Goal: Communication & Community: Answer question/provide support

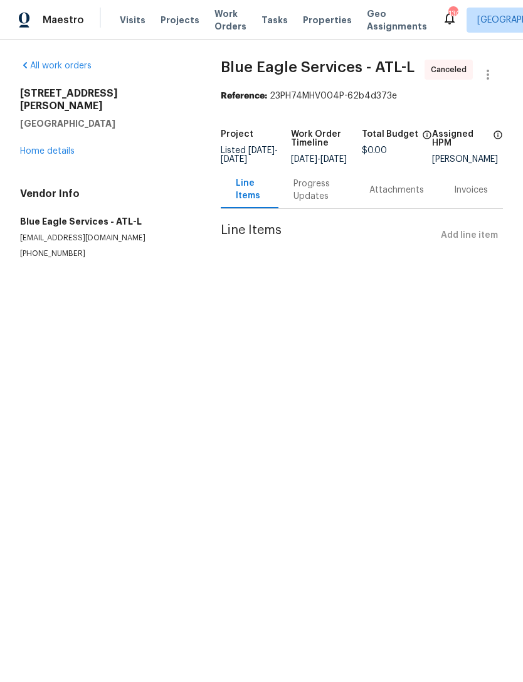
click at [35, 147] on link "Home details" at bounding box center [47, 151] width 55 height 9
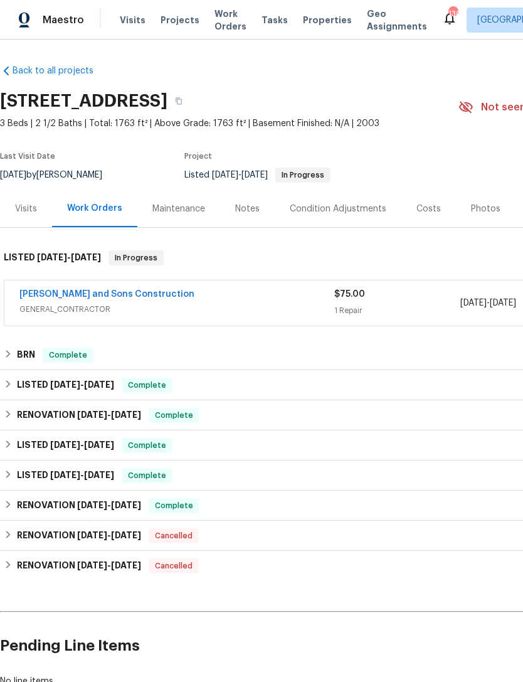
click at [91, 298] on link "[PERSON_NAME] and Sons Construction" at bounding box center [106, 294] width 175 height 9
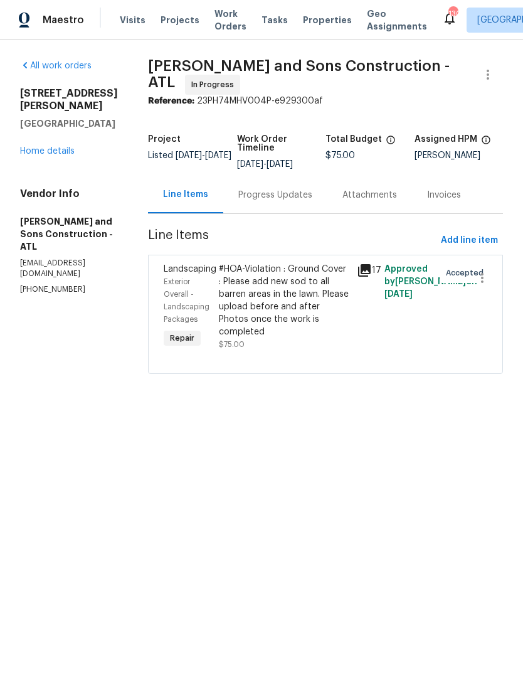
click at [257, 190] on div "Progress Updates" at bounding box center [275, 195] width 74 height 13
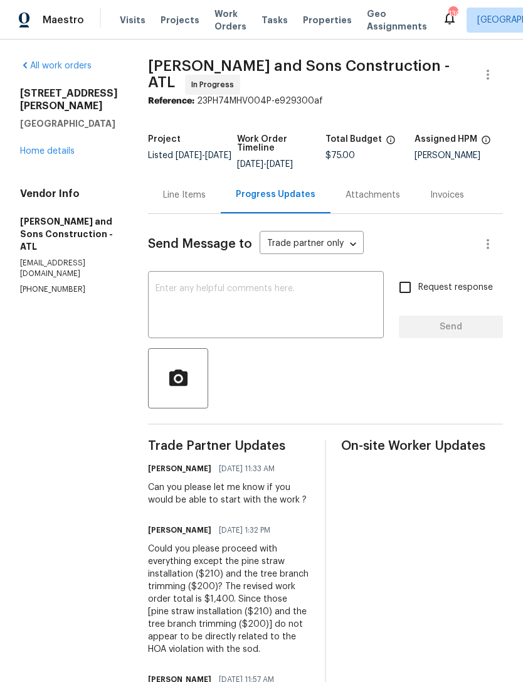
click at [273, 301] on textarea at bounding box center [266, 306] width 221 height 44
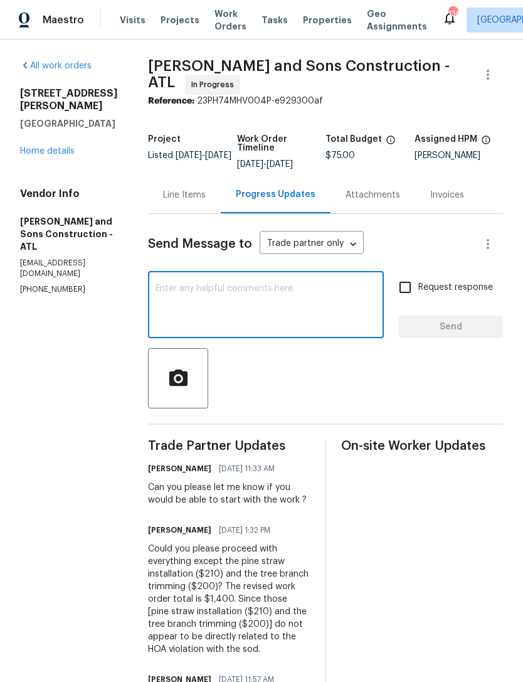
click at [272, 275] on div "x ​" at bounding box center [266, 306] width 236 height 64
click at [181, 284] on textarea "[DATE] 8th 7 am. 250903-094359" at bounding box center [266, 306] width 221 height 44
click at [213, 284] on textarea "[DATE] 8th at 7 am. 250903-094359" at bounding box center [266, 306] width 221 height 44
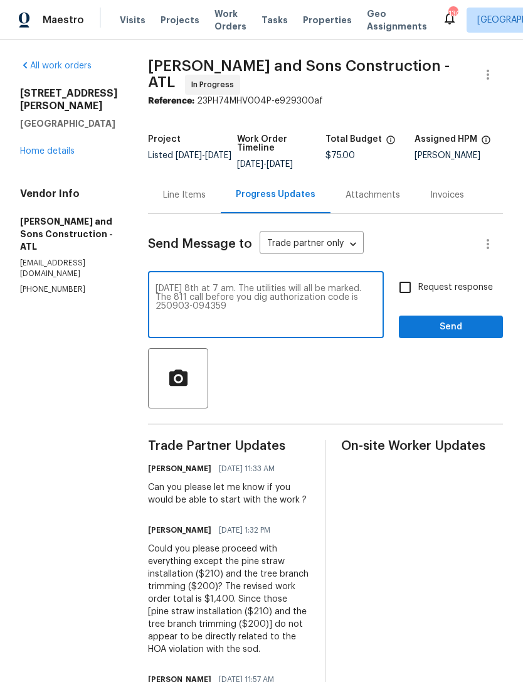
click at [237, 284] on textarea "[DATE] 8th at 7 am. The utilities will all be marked. The 811 call before you d…" at bounding box center [266, 306] width 221 height 44
click at [169, 311] on textarea "[DATE] 8th at 7 am. The utilities will all be marked. The 811 call before you d…" at bounding box center [266, 306] width 221 height 44
click at [351, 284] on textarea "[DATE] 8th at 7 am. The utilities will all be marked. The 811 call before you d…" at bounding box center [266, 306] width 221 height 44
click at [221, 284] on textarea "[DATE] 8th at 7 am. The utilities will all be marked. The 811 call before you d…" at bounding box center [266, 306] width 221 height 44
click at [340, 285] on textarea "[DATE] 8th at 7 am. The utilities will all be marked. The 811 call before you d…" at bounding box center [266, 306] width 221 height 44
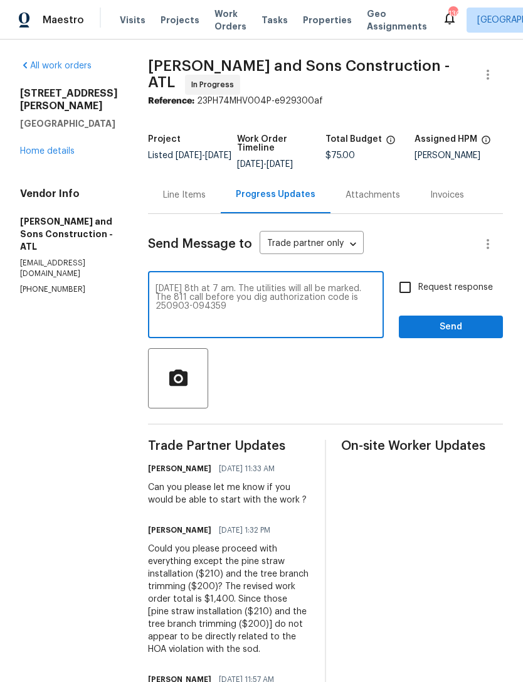
click at [230, 284] on textarea "[DATE] 8th at 7 am. The utilities will all be marked. The 811 call before you d…" at bounding box center [266, 306] width 221 height 44
click at [377, 297] on textarea "[DATE] 8th at 7 AM the utilities will all be marked. The 811 call before you di…" at bounding box center [266, 306] width 221 height 44
click at [168, 284] on textarea "[DATE] 8th at 7 AM the utilities will all be marked. The 811 call before you di…" at bounding box center [266, 306] width 221 height 44
click at [221, 294] on textarea "[DATE] at 7 AM the utilities will all be marked. The 811 call before you dig au…" at bounding box center [266, 306] width 221 height 44
click at [306, 304] on textarea "[DATE] at 7 AM the utilities will all be marked. The 811 call before you dig th…" at bounding box center [266, 306] width 221 height 44
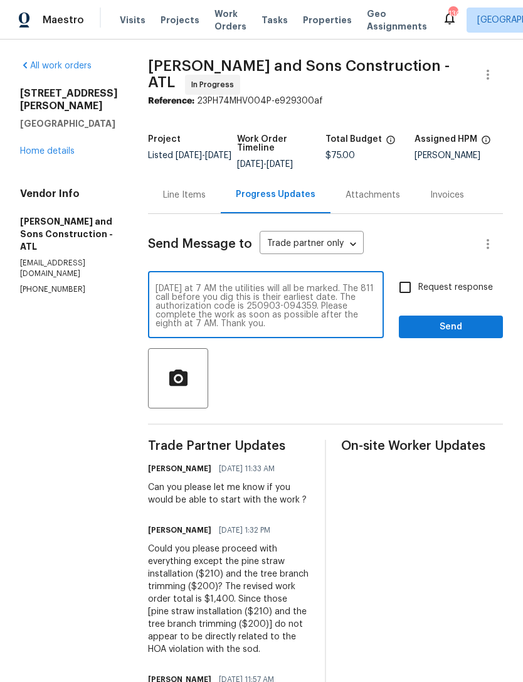
click at [368, 284] on textarea "[DATE] at 7 AM the utilities will all be marked. The 811 call before you dig th…" at bounding box center [266, 306] width 221 height 44
click at [211, 296] on textarea "[DATE] at 7 AM the utilities will all be marked. 811 call before you dig this i…" at bounding box center [266, 306] width 221 height 44
click at [236, 285] on textarea "[DATE] at 7 AM the utilities will all be marked. 811 call before you dig stated…" at bounding box center [266, 306] width 221 height 44
click at [235, 285] on textarea "[DATE] at 7 AM the utilities will all be marked. 811 call before you dig stated…" at bounding box center [266, 306] width 221 height 44
type textarea "[DATE] at 7 AM the utilities will all be marked. 811 call before you dig stated…"
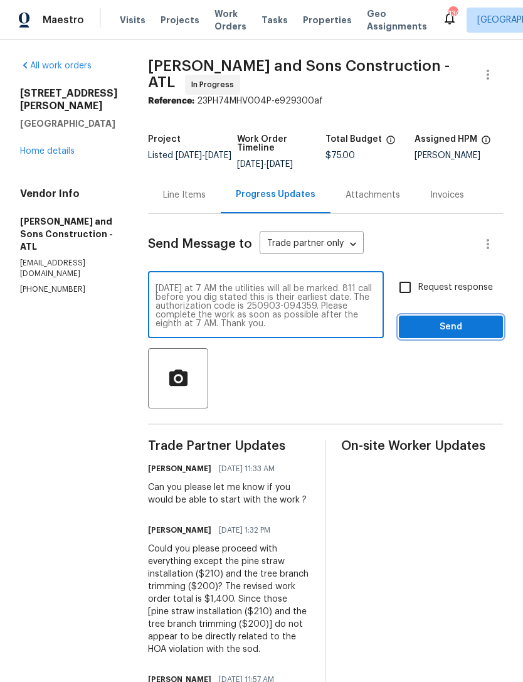
click at [442, 325] on span "Send" at bounding box center [451, 327] width 84 height 16
